Goal: Information Seeking & Learning: Find specific fact

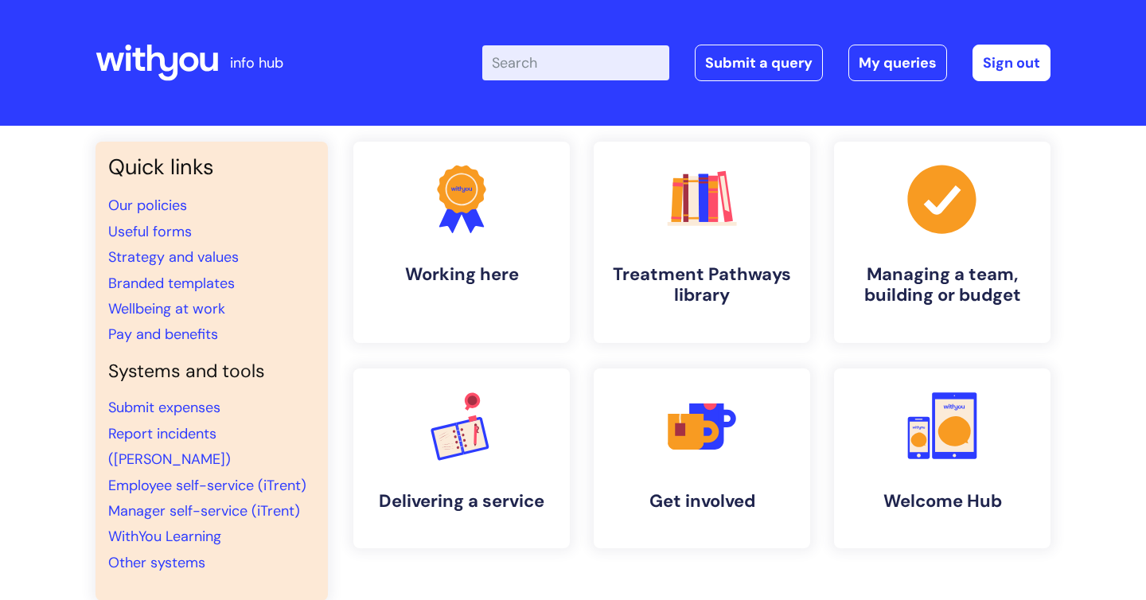
click at [562, 63] on input "Enter your search term here..." at bounding box center [575, 62] width 187 height 35
type input "sickness"
click button "Search" at bounding box center [0, 0] width 0 height 0
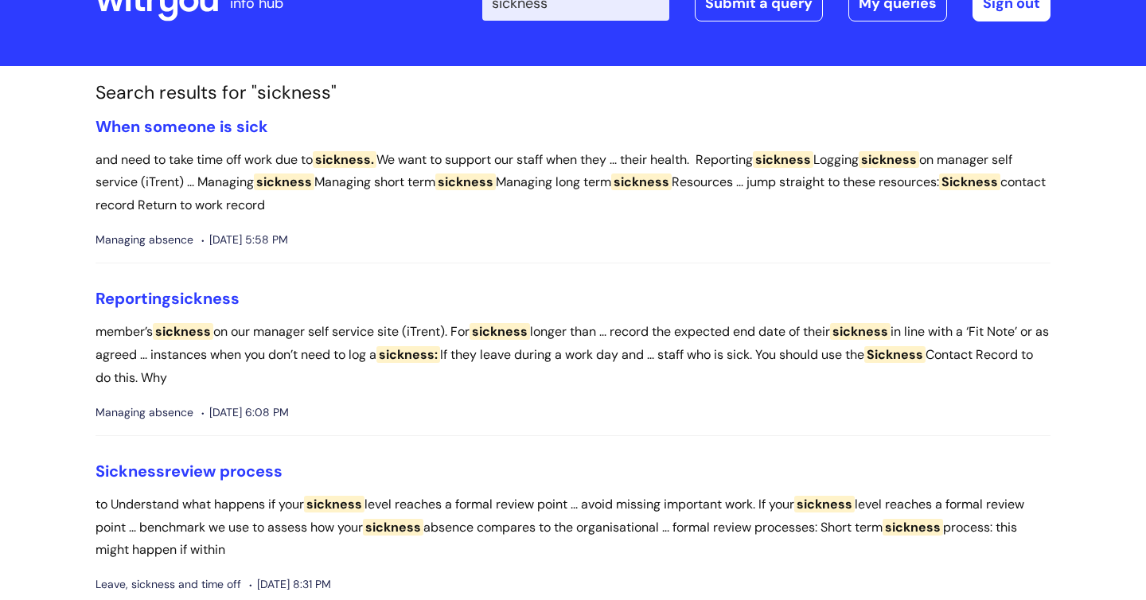
scroll to position [62, 0]
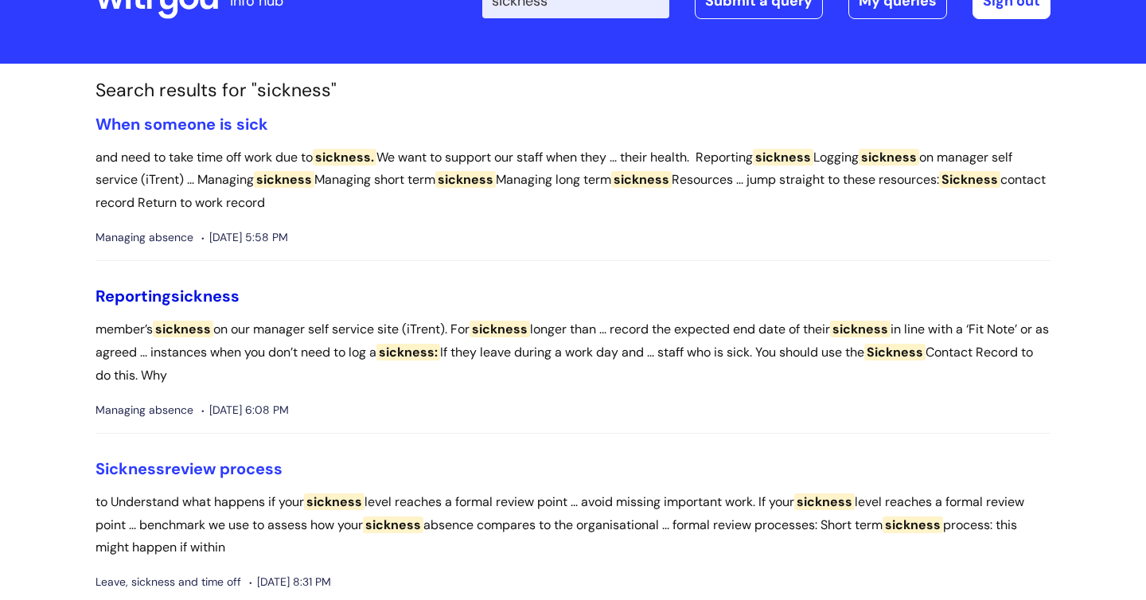
click at [206, 303] on span "sickness" at bounding box center [205, 296] width 68 height 21
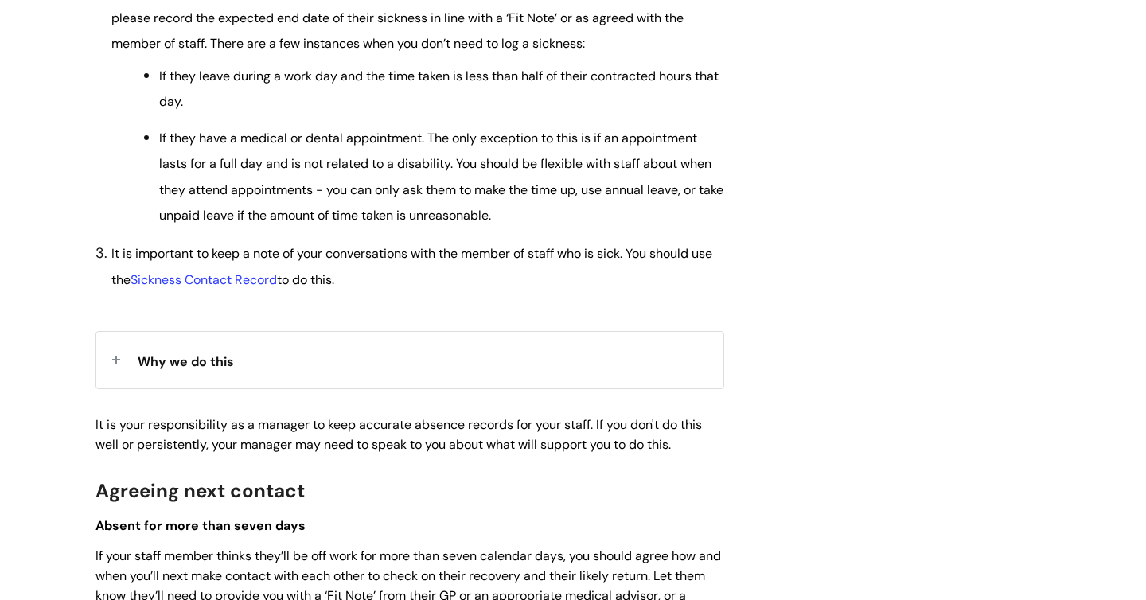
scroll to position [836, 0]
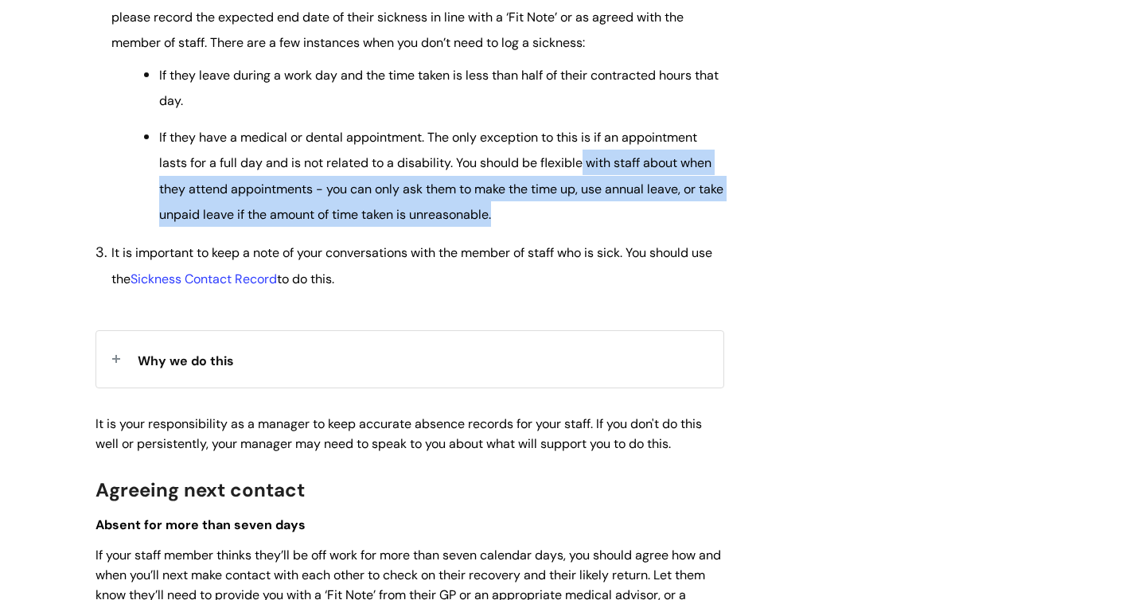
drag, startPoint x: 580, startPoint y: 160, endPoint x: 612, endPoint y: 211, distance: 60.0
click at [612, 211] on li "If they have a medical or dental appointment. The only exception to this is if …" at bounding box center [441, 175] width 565 height 103
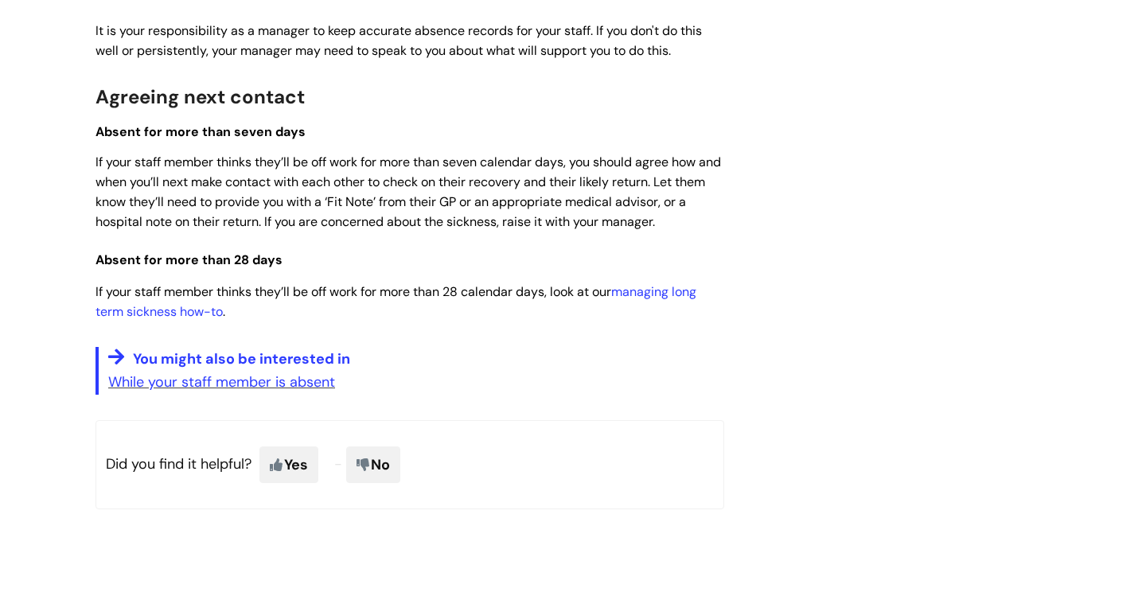
scroll to position [1406, 0]
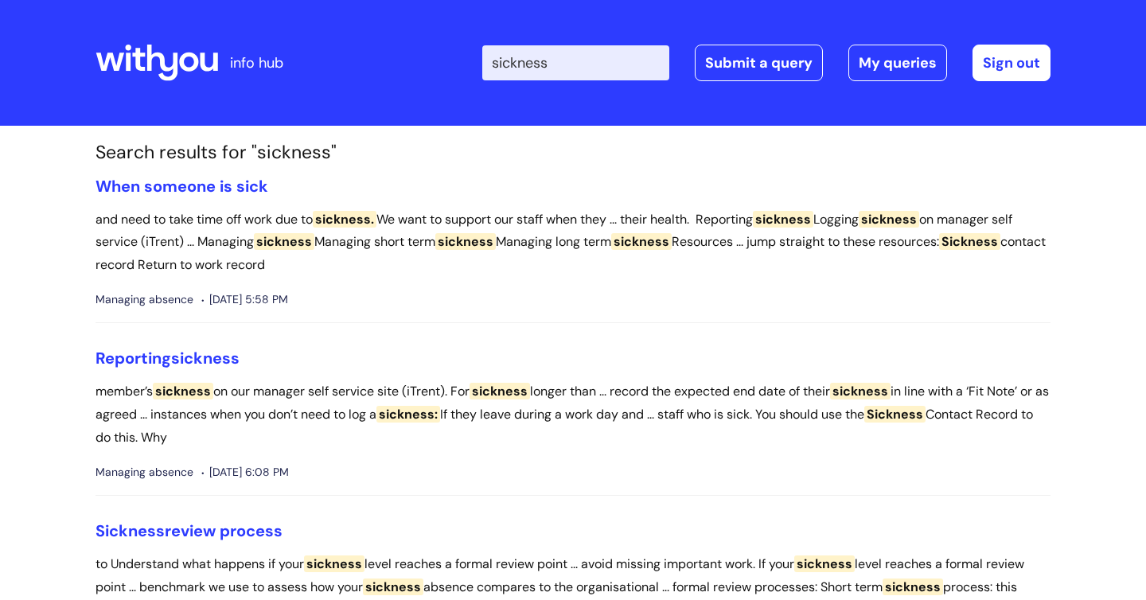
scroll to position [62, 0]
